Goal: Information Seeking & Learning: Understand process/instructions

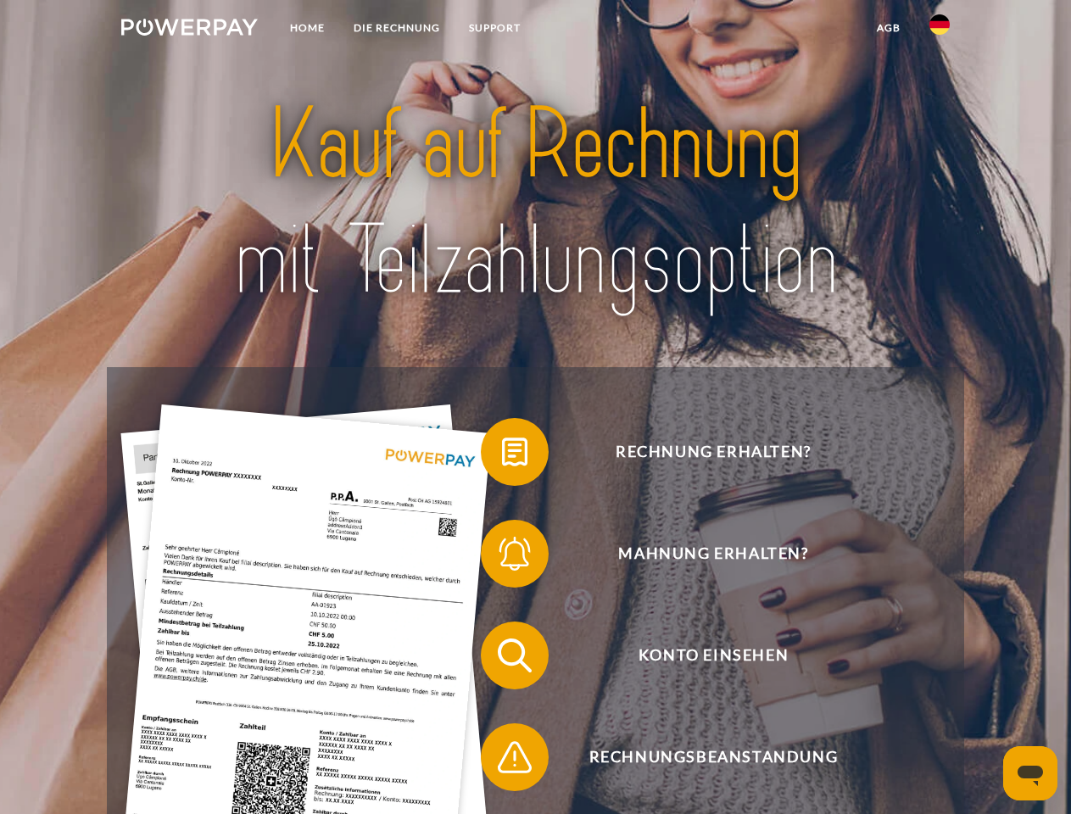
click at [189, 30] on img at bounding box center [189, 27] width 136 height 17
click at [939, 30] on img at bounding box center [939, 24] width 20 height 20
click at [888, 28] on link "agb" at bounding box center [888, 28] width 53 height 31
click at [502, 455] on span at bounding box center [489, 451] width 85 height 85
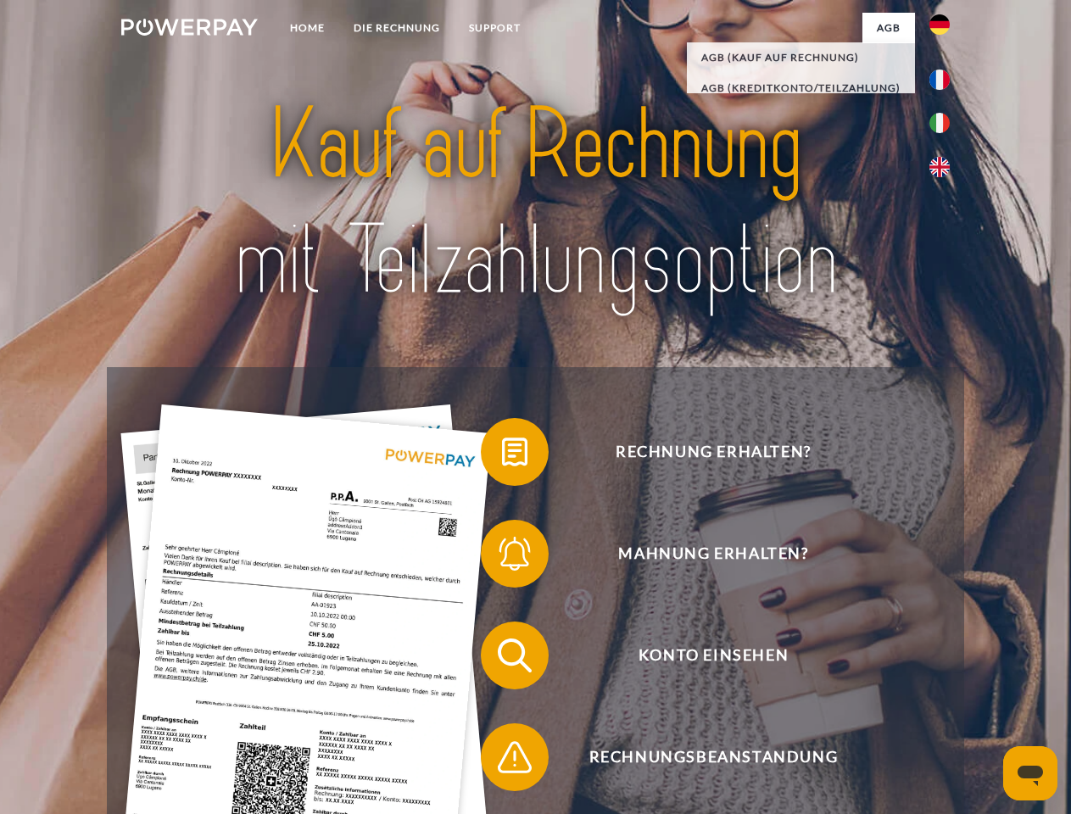
click at [502, 557] on span at bounding box center [489, 553] width 85 height 85
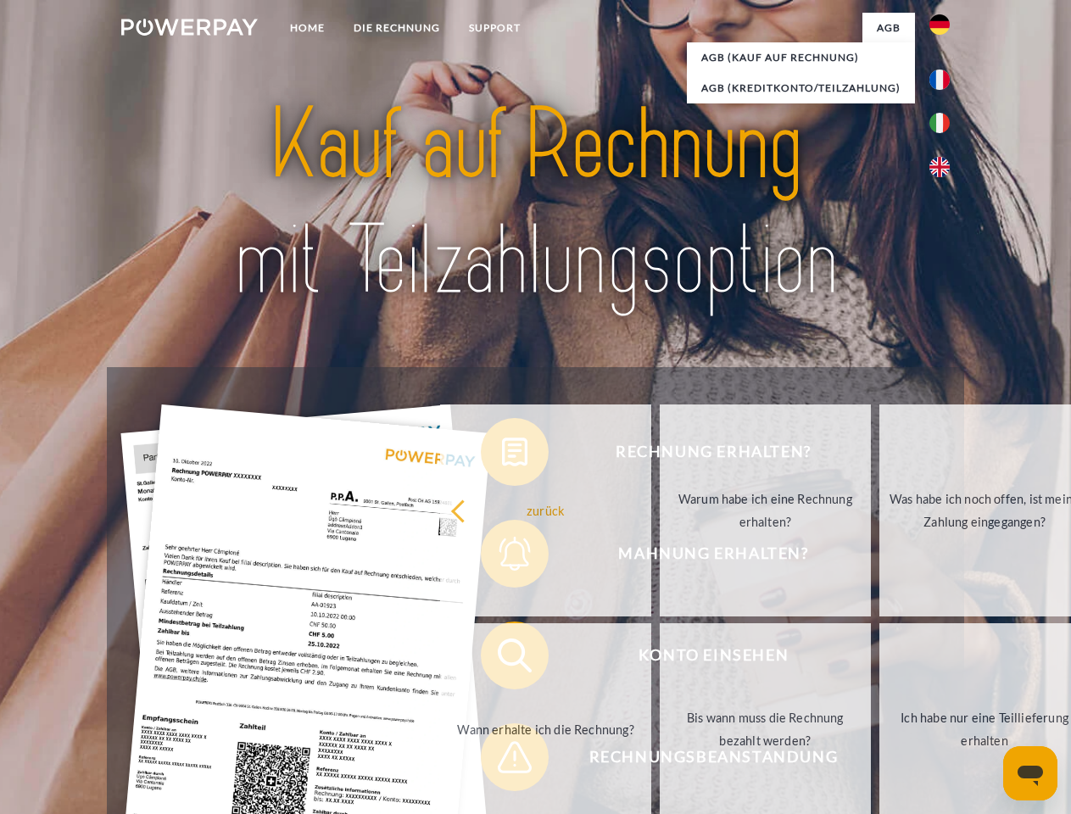
click at [660, 659] on link "Bis wann muss die Rechnung bezahlt werden?" at bounding box center [765, 729] width 211 height 212
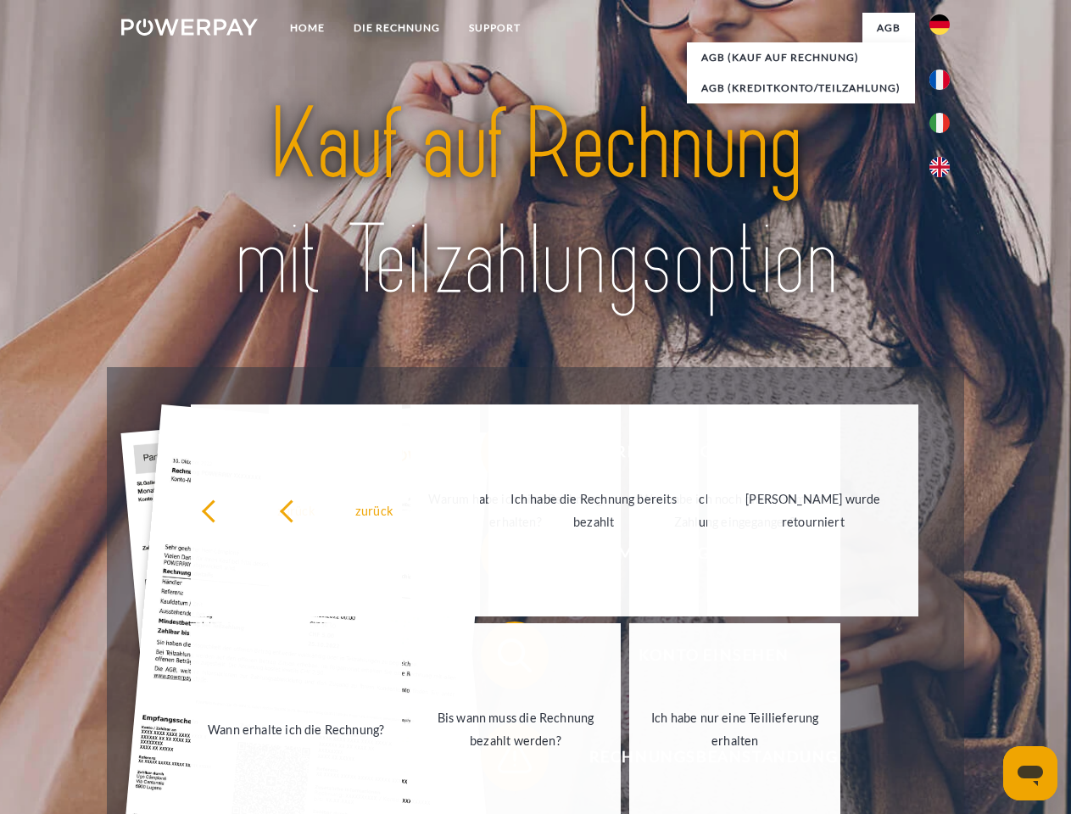
click at [502, 760] on span at bounding box center [489, 757] width 85 height 85
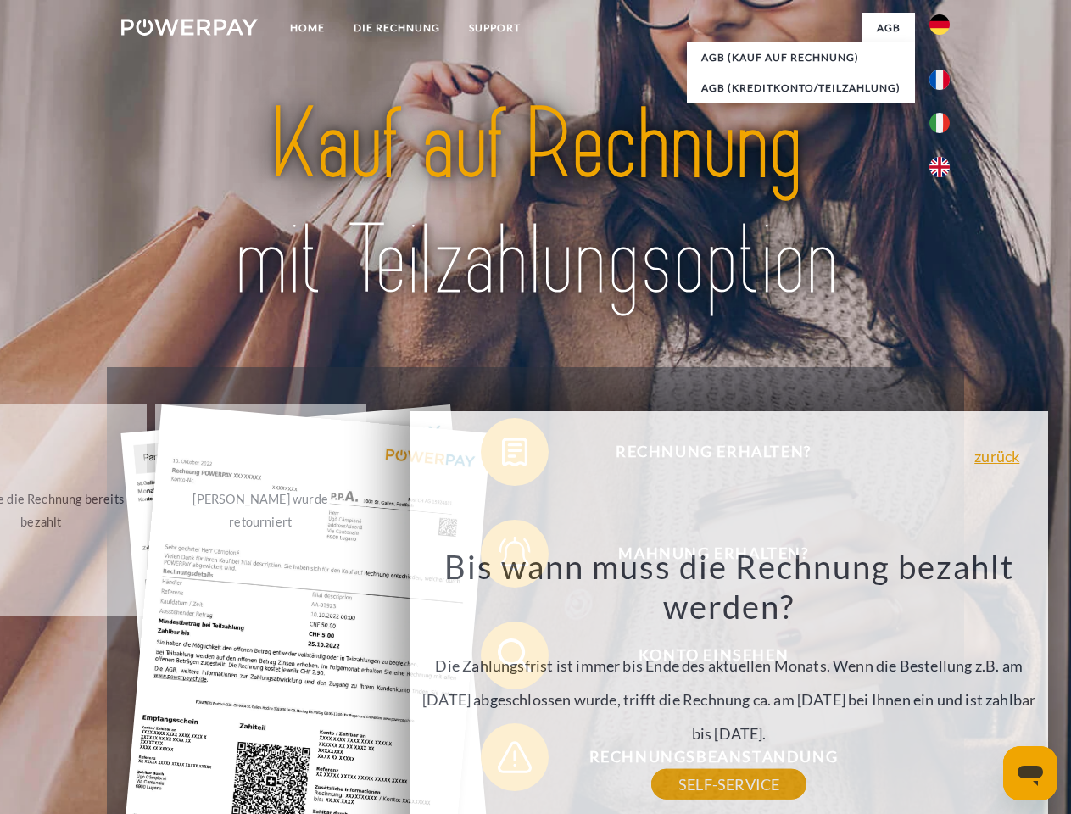
click at [1030, 773] on icon "Messaging-Fenster öffnen" at bounding box center [1029, 776] width 25 height 20
